Goal: Task Accomplishment & Management: Complete application form

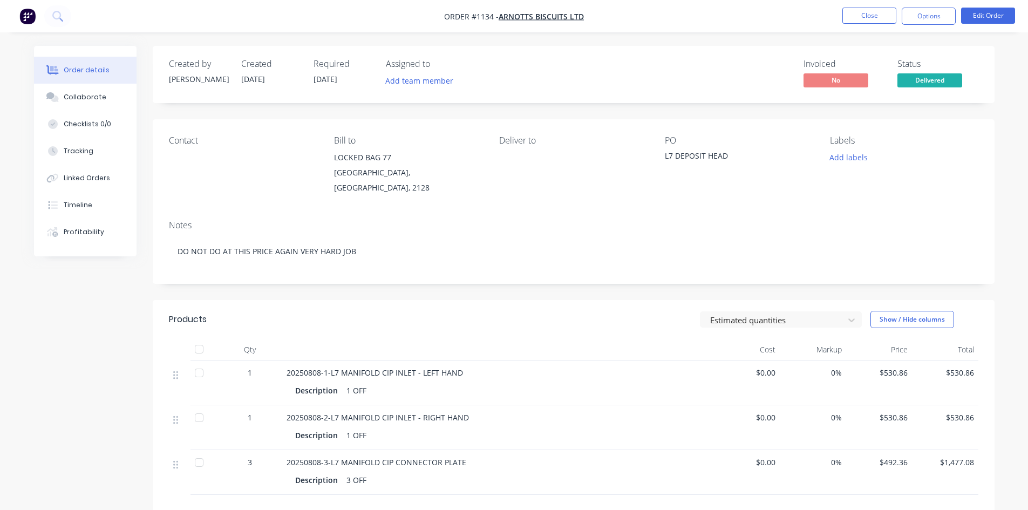
click at [875, 7] on nav "Order #1134 - ARNOTTS BISCUITS LTD Close Options Edit Order" at bounding box center [514, 16] width 1028 height 32
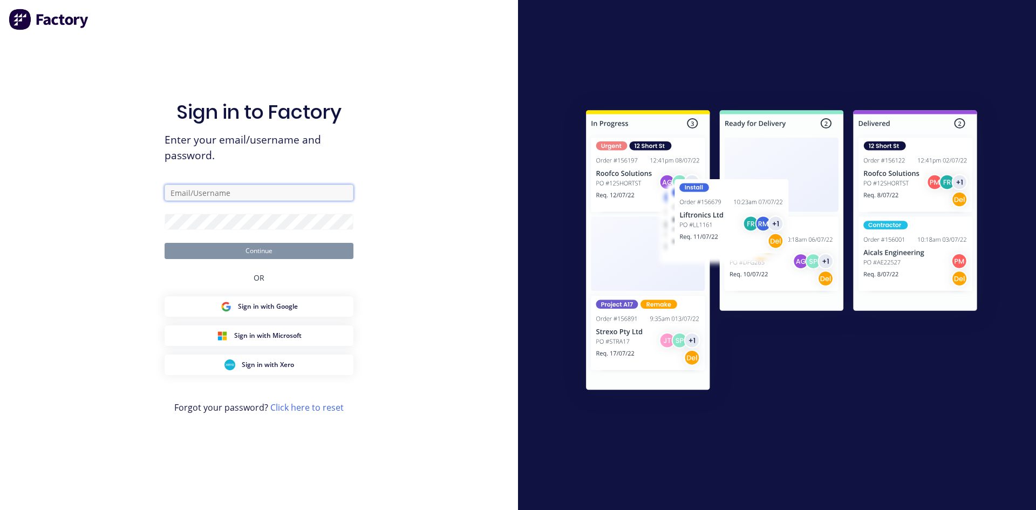
click at [207, 187] on input "text" at bounding box center [259, 193] width 189 height 16
type input "[EMAIL_ADDRESS][DOMAIN_NAME]"
click at [284, 256] on button "Continue" at bounding box center [259, 251] width 189 height 16
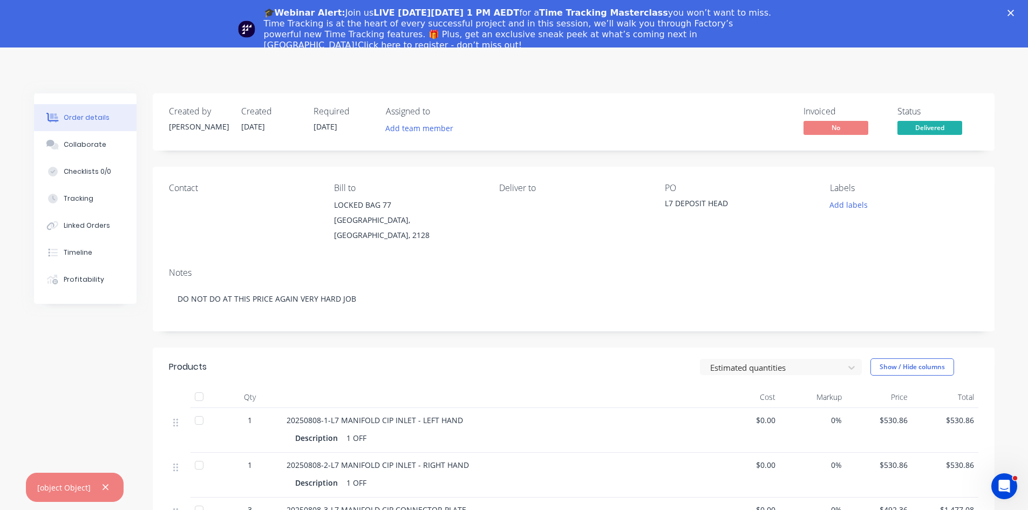
click at [1018, 13] on div "Close" at bounding box center [1012, 13] width 11 height 6
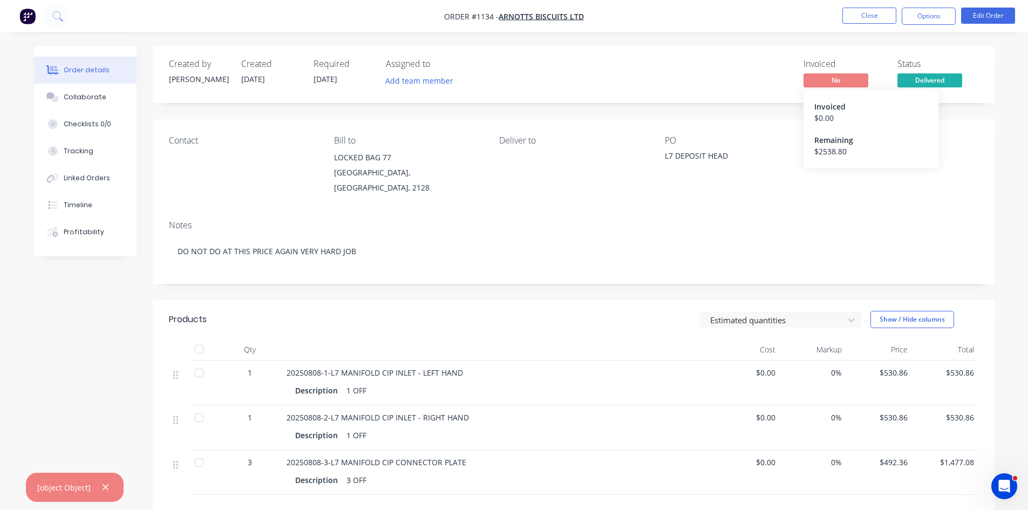
click at [832, 81] on span "No" at bounding box center [835, 79] width 65 height 13
click at [846, 86] on span "No" at bounding box center [835, 79] width 65 height 13
click at [847, 85] on span "No" at bounding box center [835, 79] width 65 height 13
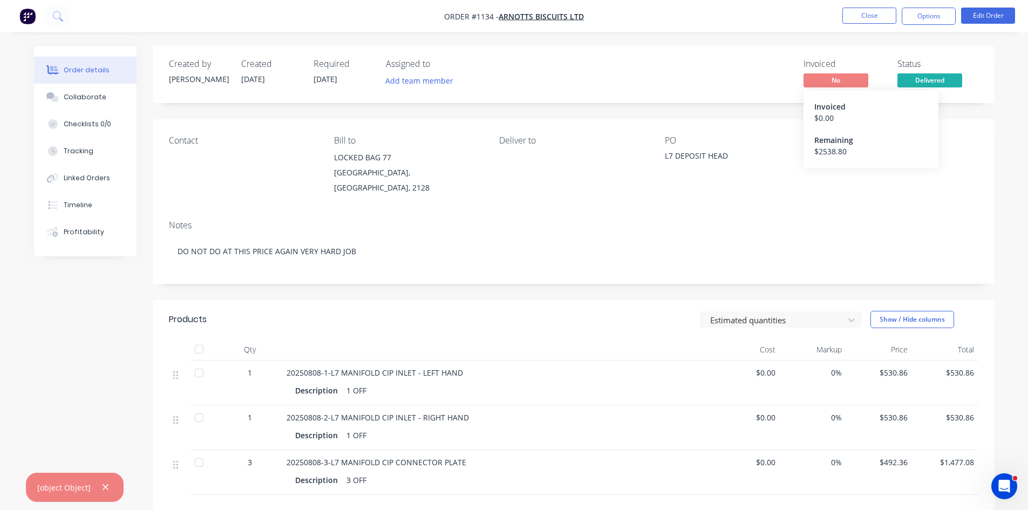
click at [827, 85] on span "No" at bounding box center [835, 79] width 65 height 13
click at [837, 90] on div "No" at bounding box center [843, 81] width 81 height 16
click at [850, 77] on span "No" at bounding box center [835, 79] width 65 height 13
click at [832, 78] on span "No" at bounding box center [835, 79] width 65 height 13
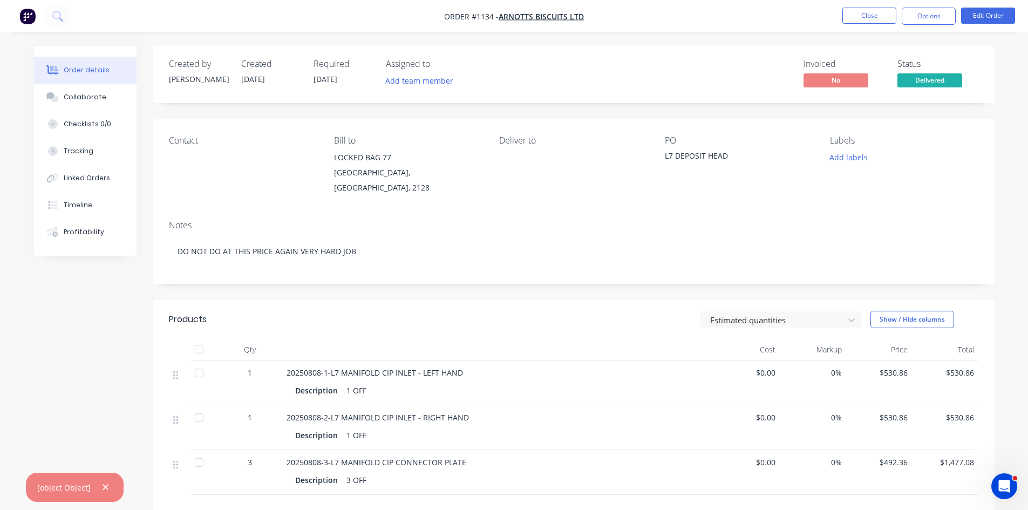
click at [809, 83] on span "No" at bounding box center [835, 79] width 65 height 13
click at [871, 19] on button "Close" at bounding box center [869, 16] width 54 height 16
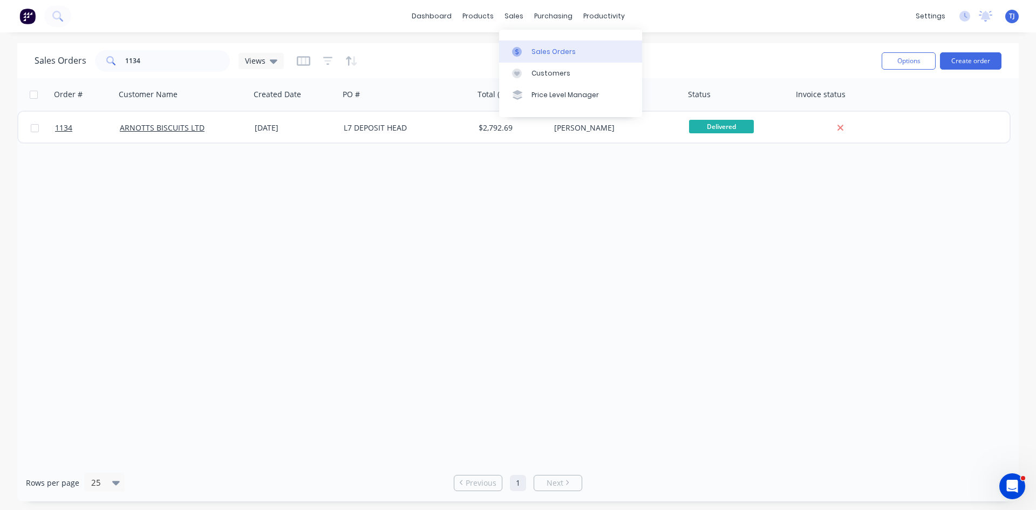
click at [543, 50] on div "Sales Orders" at bounding box center [554, 52] width 44 height 10
click at [544, 50] on div "Sales Orders" at bounding box center [554, 52] width 44 height 10
click at [962, 64] on button "Create order" at bounding box center [971, 60] width 62 height 17
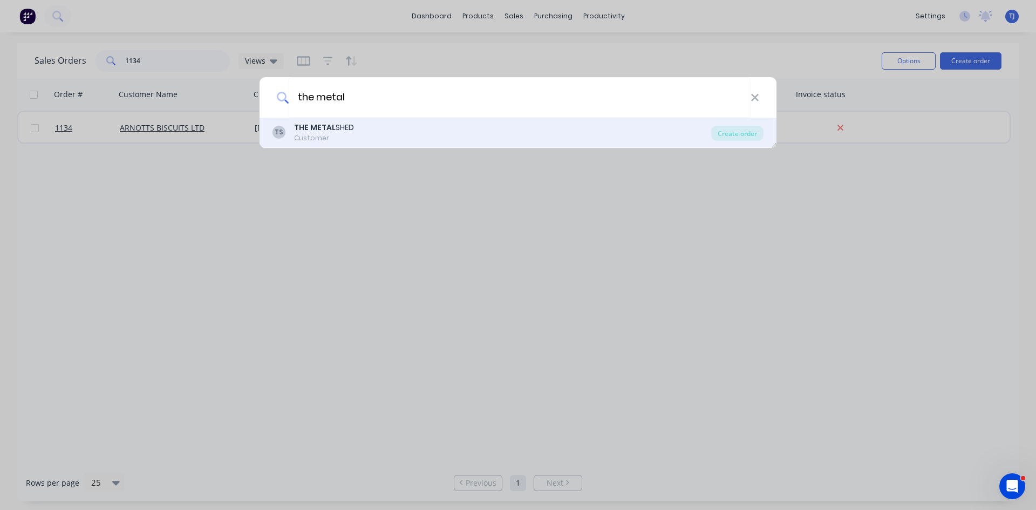
type input "the metal"
click at [348, 135] on div "Customer" at bounding box center [324, 138] width 60 height 10
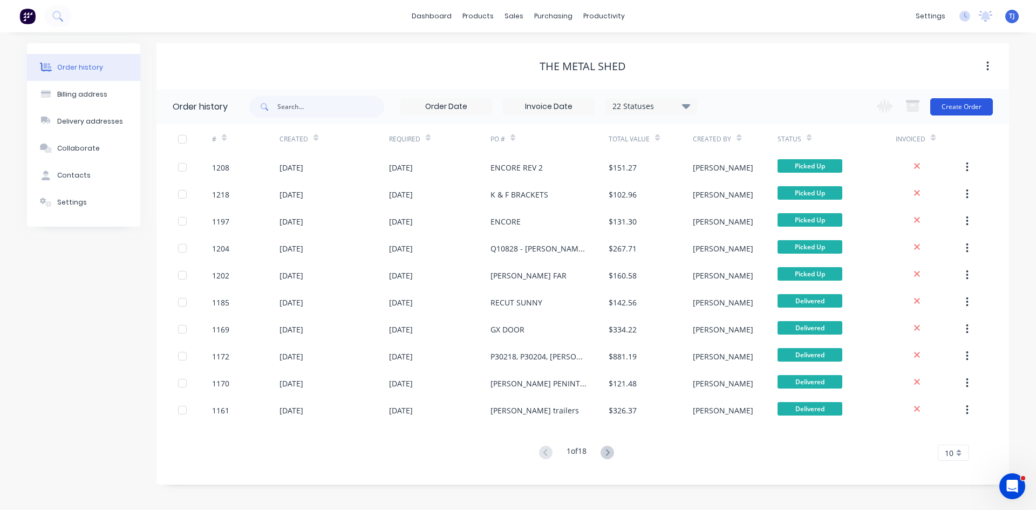
click at [956, 106] on button "Create Order" at bounding box center [961, 106] width 63 height 17
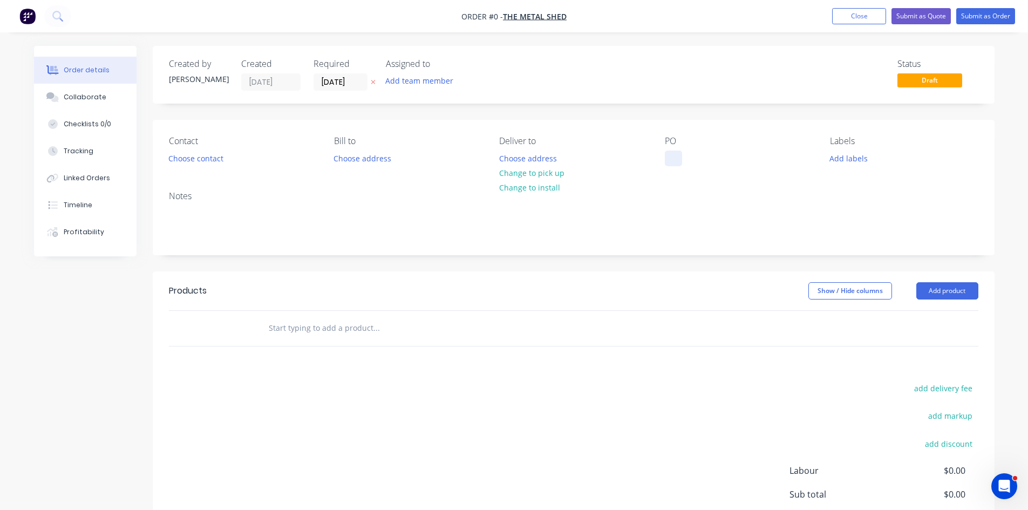
click at [675, 164] on div at bounding box center [673, 159] width 17 height 16
click at [954, 284] on div "Order details Collaborate Checklists 0/0 Tracking Linked Orders Timeline Profit…" at bounding box center [514, 334] width 982 height 576
click at [957, 287] on button "Add product" at bounding box center [947, 290] width 62 height 17
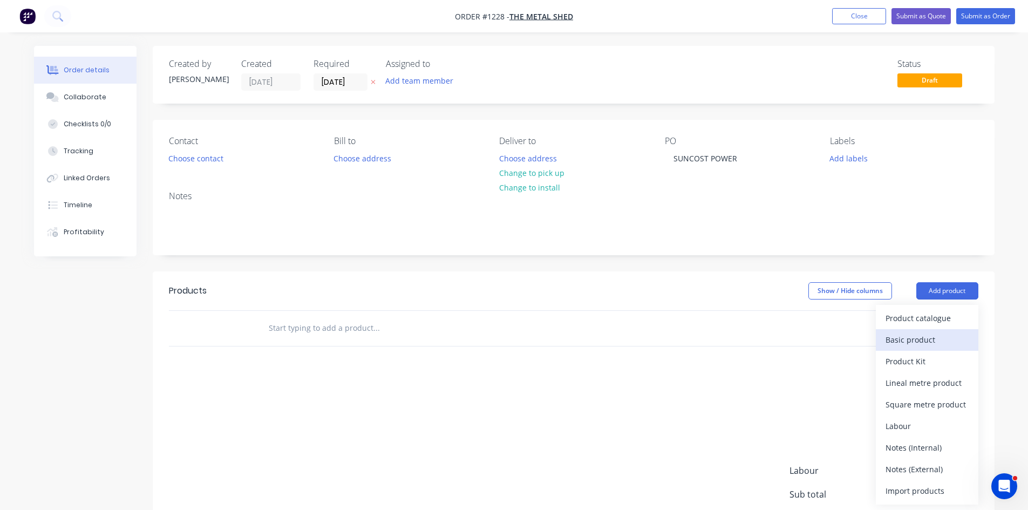
click at [931, 336] on div "Basic product" at bounding box center [926, 340] width 83 height 16
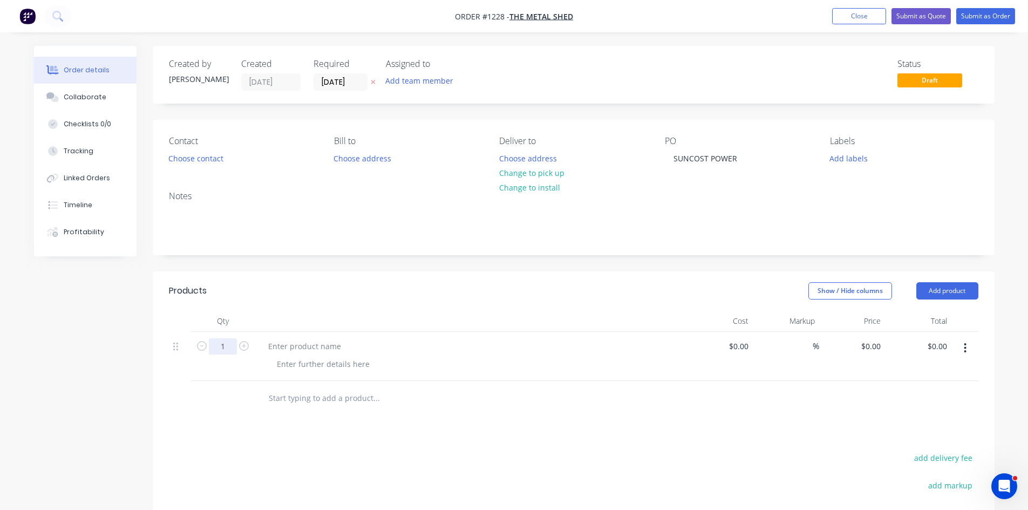
click at [224, 349] on input "1" at bounding box center [223, 346] width 28 height 16
type input "6"
click at [328, 366] on div at bounding box center [323, 364] width 110 height 16
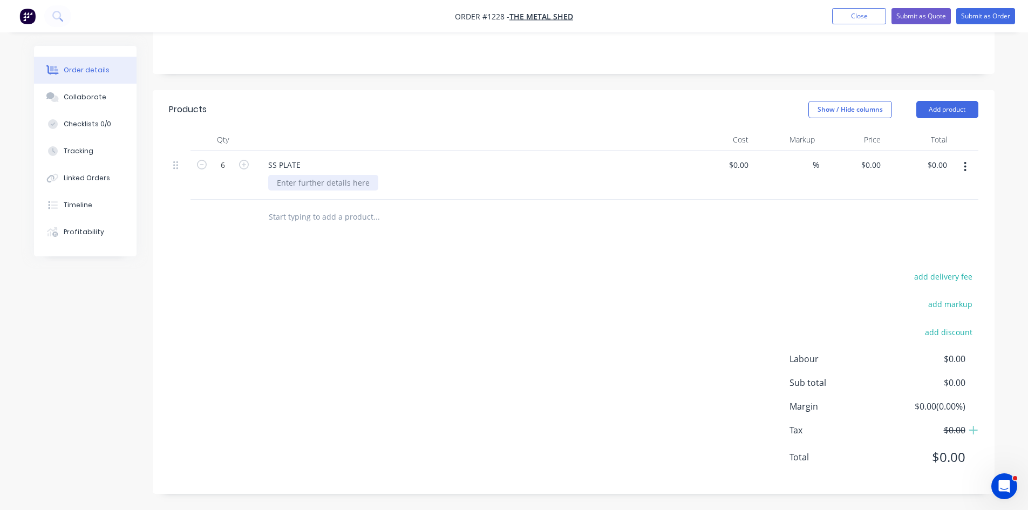
click at [318, 182] on div at bounding box center [323, 183] width 110 height 16
type input "$0.00"
type input "$12.22"
type input "$73.32"
click at [980, 19] on button "Submit as Order" at bounding box center [985, 16] width 59 height 16
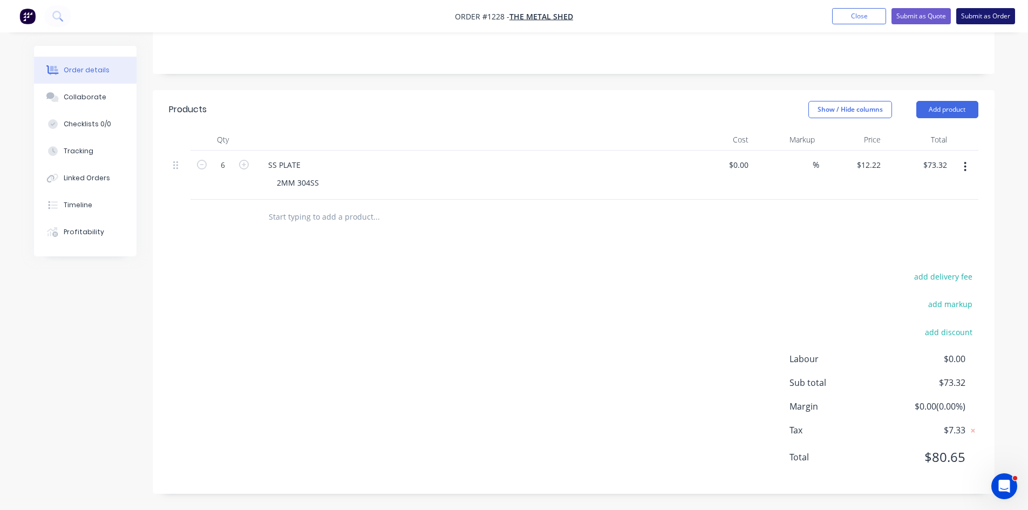
scroll to position [0, 0]
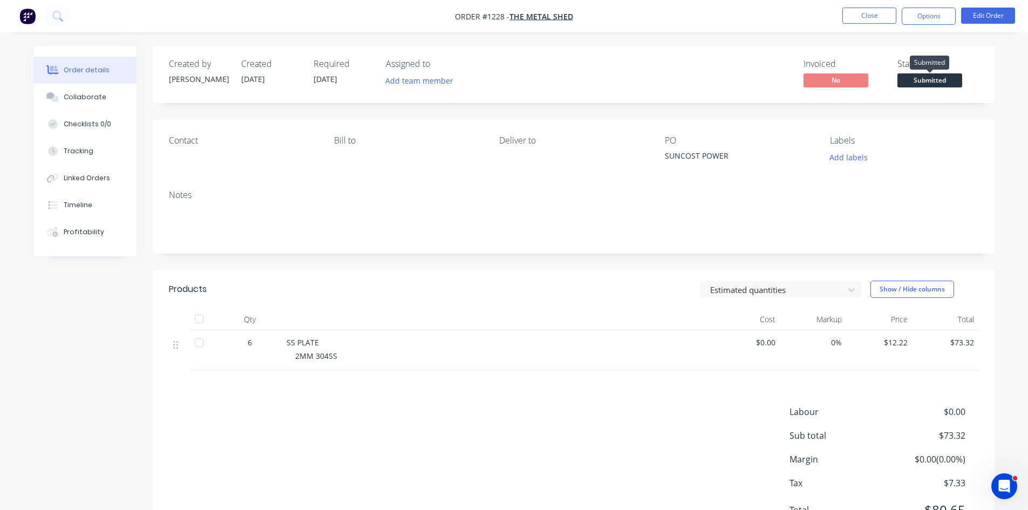
click at [935, 83] on span "Submitted" at bounding box center [929, 79] width 65 height 13
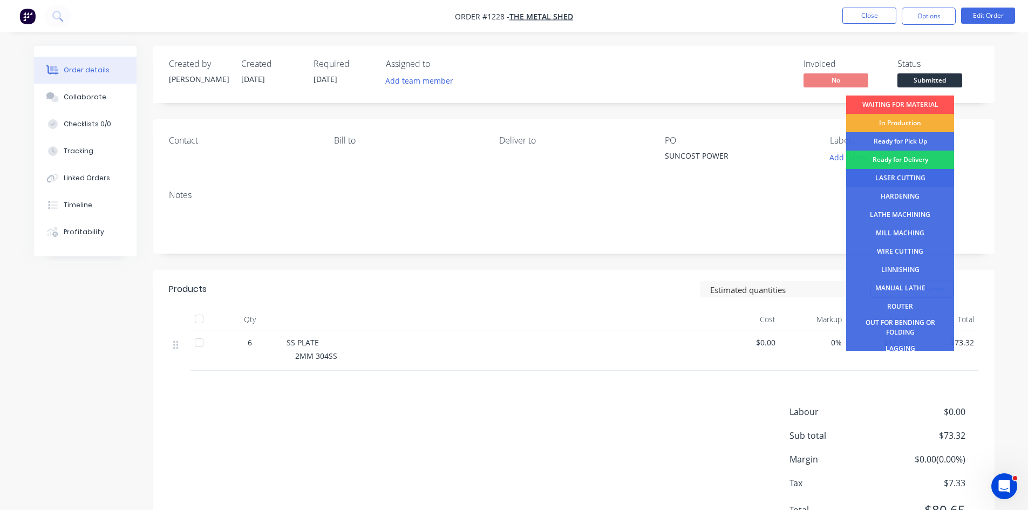
click at [895, 177] on div "LASER CUTTING" at bounding box center [900, 178] width 108 height 18
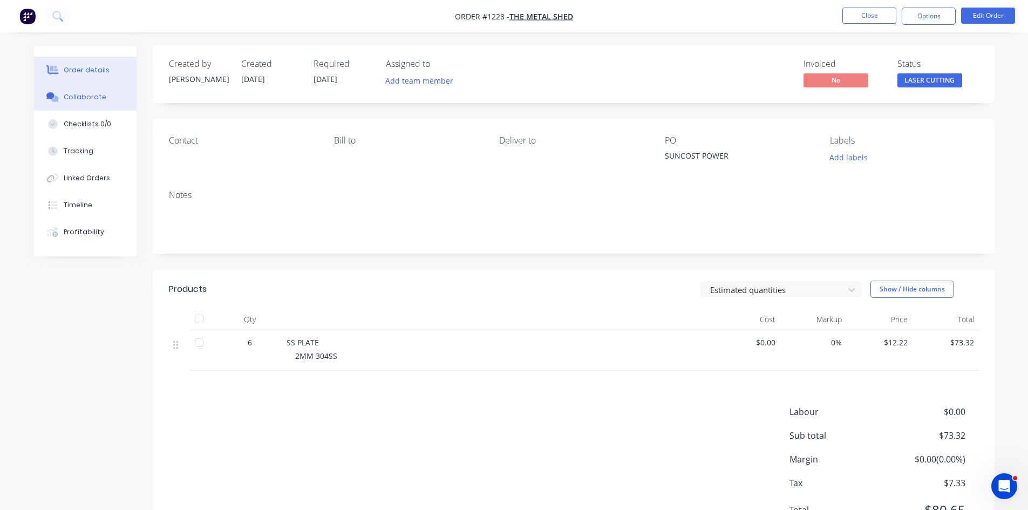
click at [74, 98] on div "Collaborate" at bounding box center [85, 97] width 43 height 10
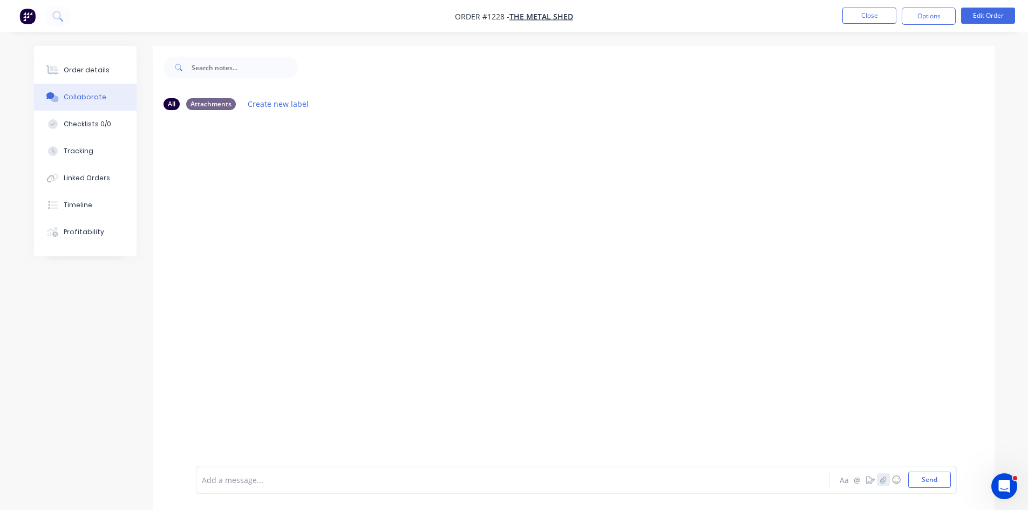
click at [878, 483] on button "button" at bounding box center [883, 479] width 13 height 13
click at [929, 480] on button "Send" at bounding box center [929, 480] width 43 height 16
click at [103, 65] on button "Order details" at bounding box center [85, 70] width 103 height 27
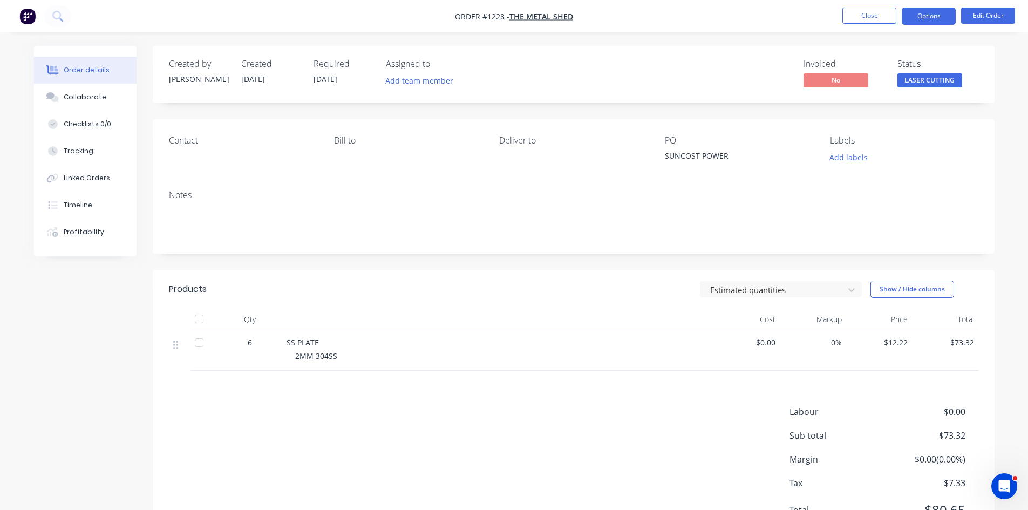
click at [931, 13] on button "Options" at bounding box center [929, 16] width 54 height 17
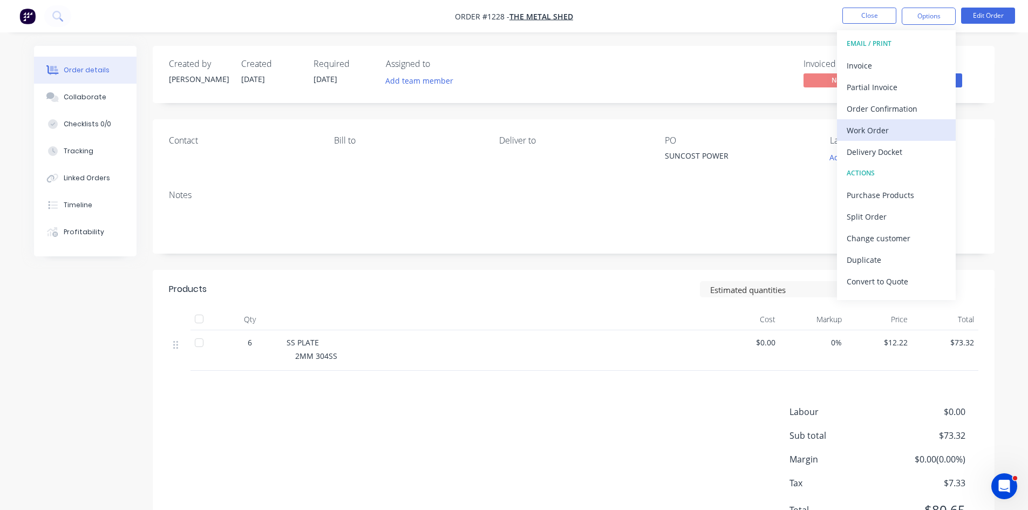
click at [889, 131] on div "Work Order" at bounding box center [896, 130] width 99 height 16
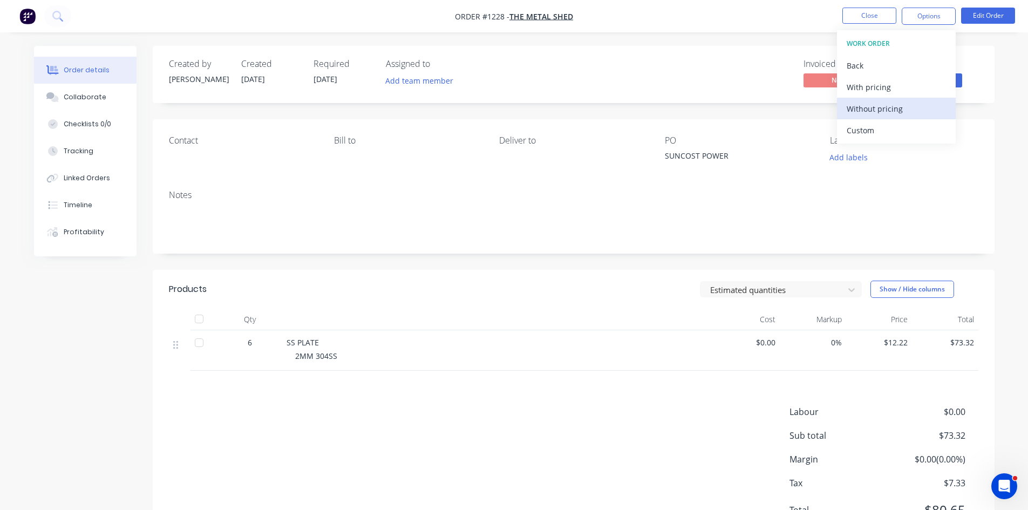
click at [885, 106] on div "Without pricing" at bounding box center [896, 109] width 99 height 16
